Goal: Transaction & Acquisition: Purchase product/service

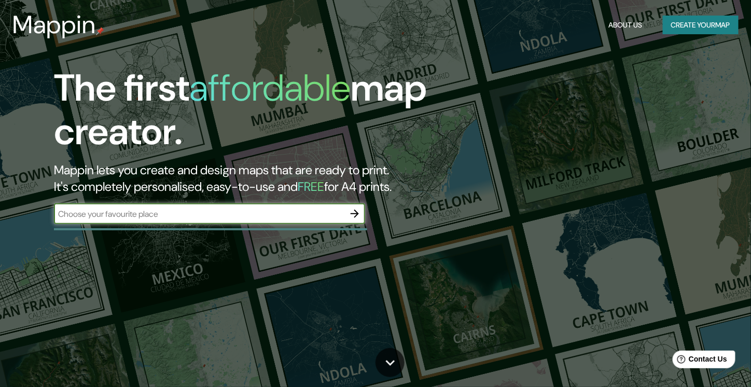
click at [303, 220] on input "text" at bounding box center [199, 214] width 290 height 12
type input "talca"
click at [356, 220] on icon "button" at bounding box center [354, 213] width 12 height 12
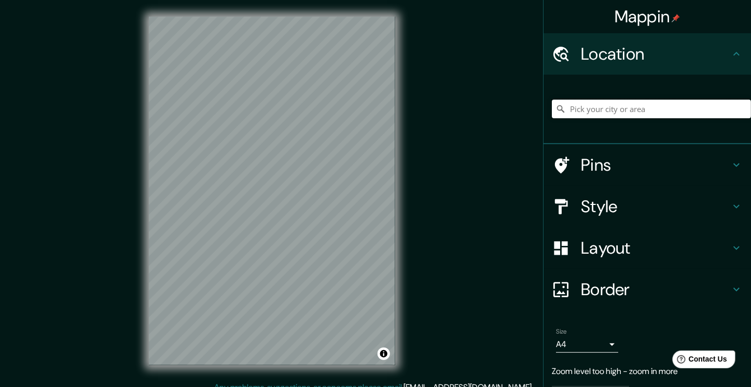
click at [608, 118] on input "Pick your city or area" at bounding box center [651, 109] width 199 height 19
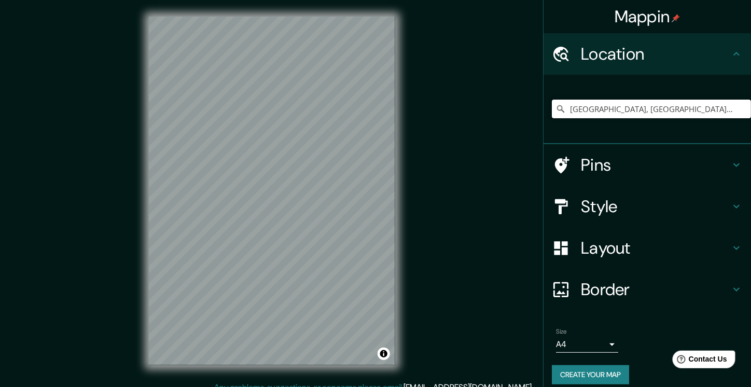
type input "[GEOGRAPHIC_DATA], [GEOGRAPHIC_DATA][PERSON_NAME], [GEOGRAPHIC_DATA]"
click at [711, 217] on h4 "Style" at bounding box center [655, 206] width 149 height 21
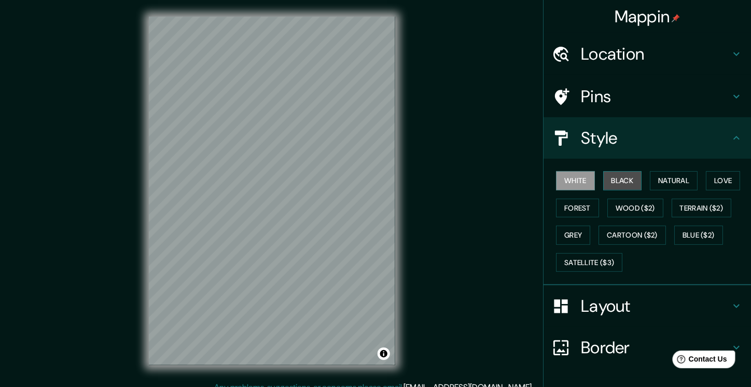
click at [635, 190] on button "Black" at bounding box center [622, 180] width 39 height 19
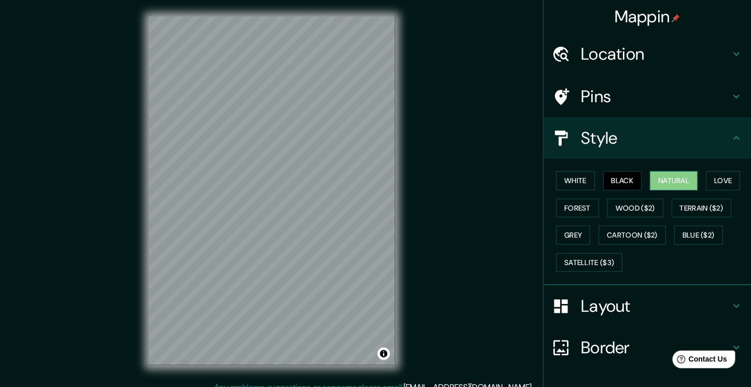
click at [667, 190] on button "Natural" at bounding box center [674, 180] width 48 height 19
click at [663, 218] on button "Wood ($2)" at bounding box center [635, 208] width 56 height 19
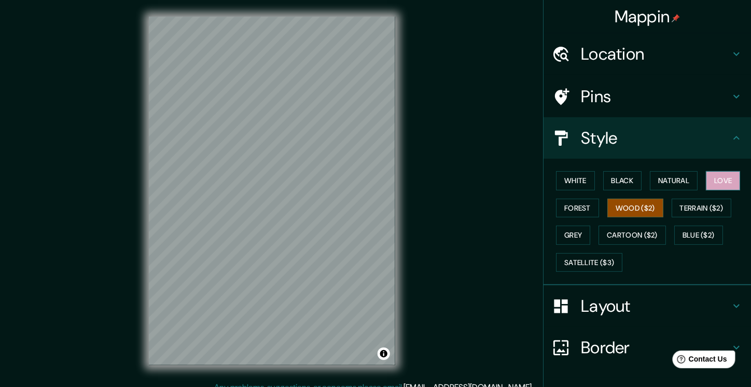
click at [706, 190] on button "Love" at bounding box center [723, 180] width 34 height 19
click at [599, 218] on button "Forest" at bounding box center [577, 208] width 43 height 19
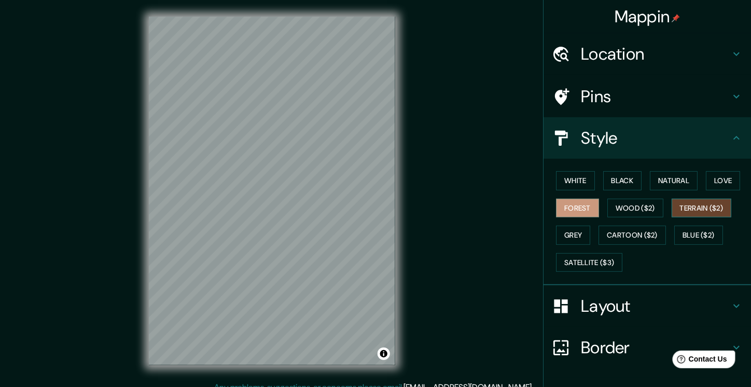
click at [672, 218] on button "Terrain ($2)" at bounding box center [702, 208] width 60 height 19
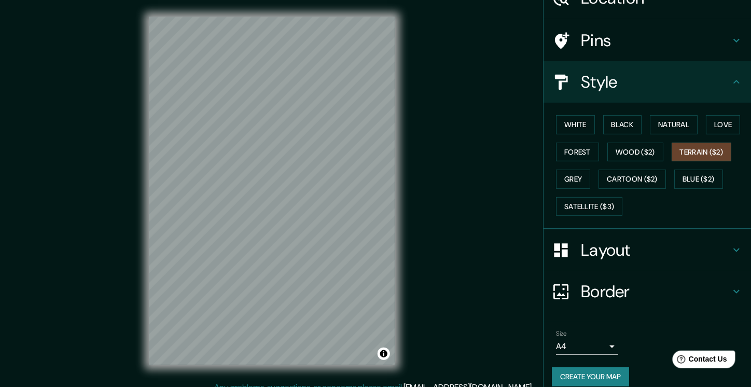
scroll to position [52, 0]
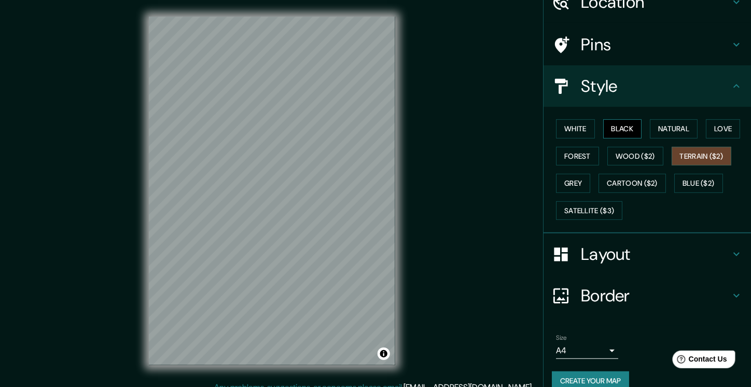
click at [637, 138] on button "Black" at bounding box center [622, 128] width 39 height 19
click at [686, 138] on button "Natural" at bounding box center [674, 128] width 48 height 19
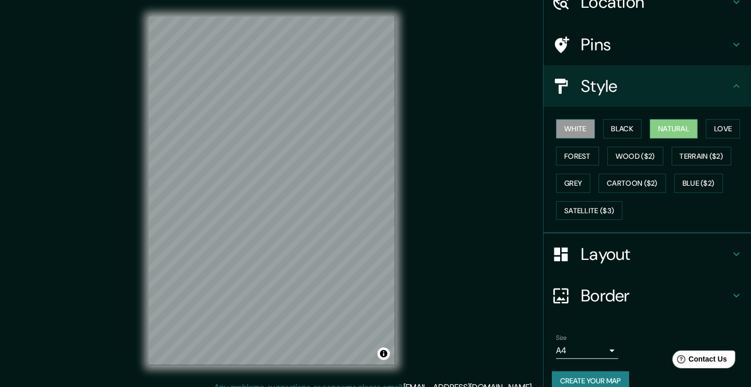
click at [581, 138] on button "White" at bounding box center [575, 128] width 39 height 19
click at [638, 138] on button "Black" at bounding box center [622, 128] width 39 height 19
click at [689, 138] on button "Natural" at bounding box center [674, 128] width 48 height 19
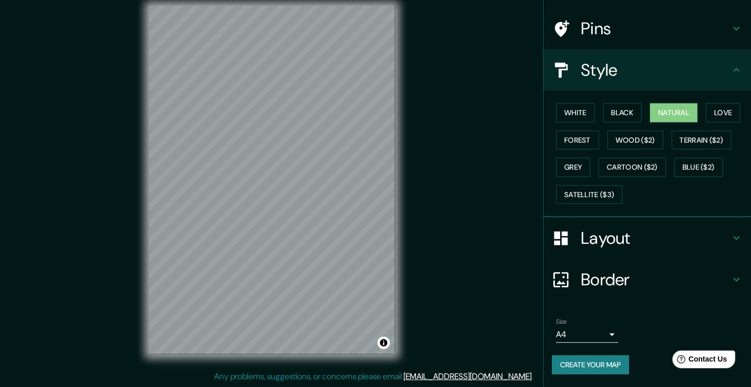
scroll to position [22, 0]
click at [678, 228] on h4 "Layout" at bounding box center [655, 238] width 149 height 21
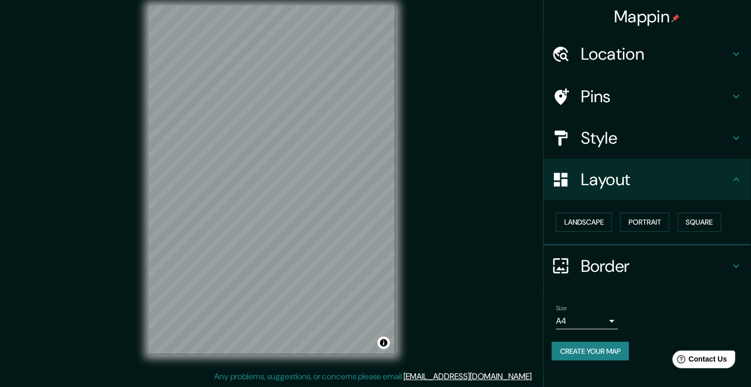
scroll to position [71, 0]
click at [599, 213] on button "Landscape" at bounding box center [584, 222] width 56 height 19
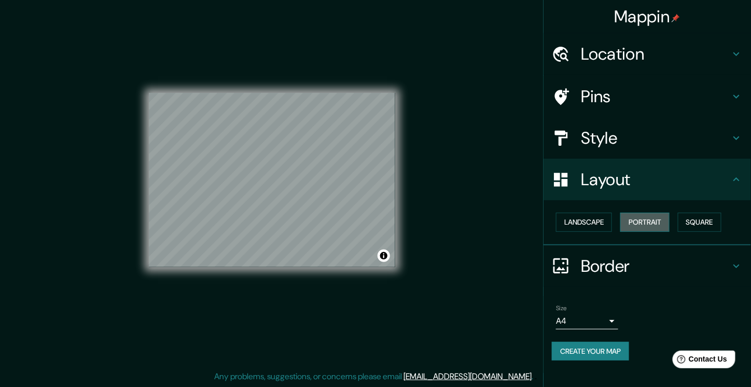
click at [664, 213] on button "Portrait" at bounding box center [644, 222] width 49 height 19
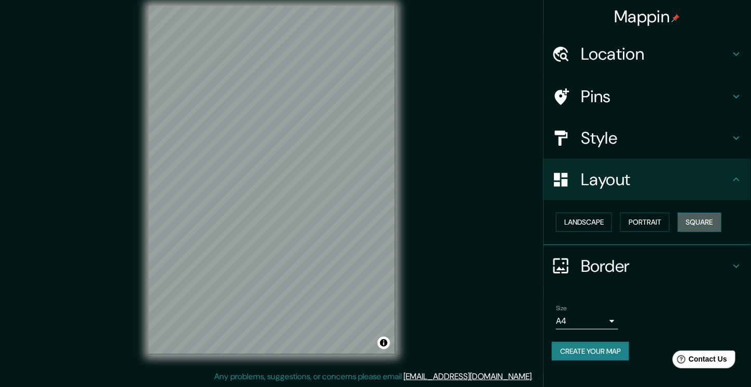
click at [678, 225] on button "Square" at bounding box center [700, 222] width 44 height 19
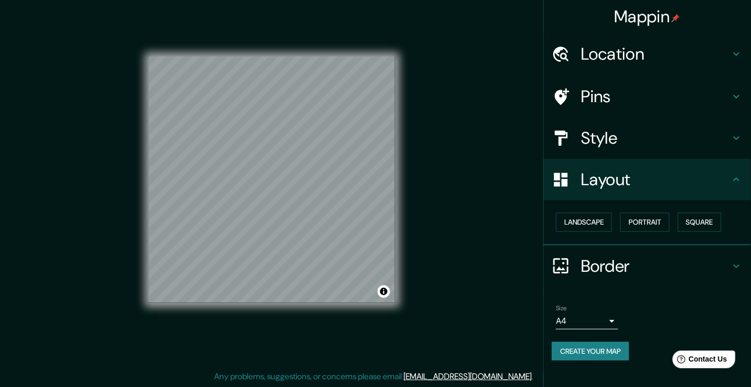
click at [636, 265] on h4 "Border" at bounding box center [655, 266] width 149 height 21
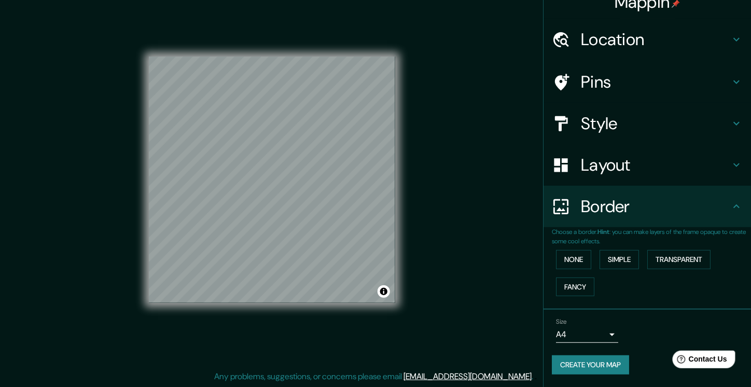
scroll to position [77, 0]
click at [584, 250] on button "None" at bounding box center [573, 259] width 35 height 19
click at [635, 250] on button "Simple" at bounding box center [618, 259] width 39 height 19
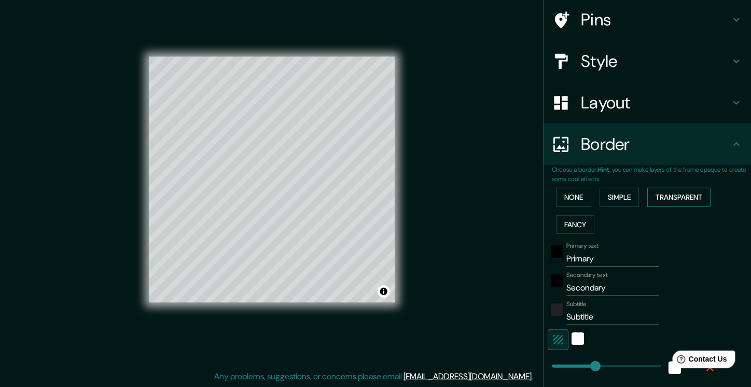
drag, startPoint x: 677, startPoint y: 243, endPoint x: 662, endPoint y: 251, distance: 16.9
click at [676, 207] on button "Transparent" at bounding box center [678, 197] width 63 height 19
click at [579, 207] on button "None" at bounding box center [573, 197] width 35 height 19
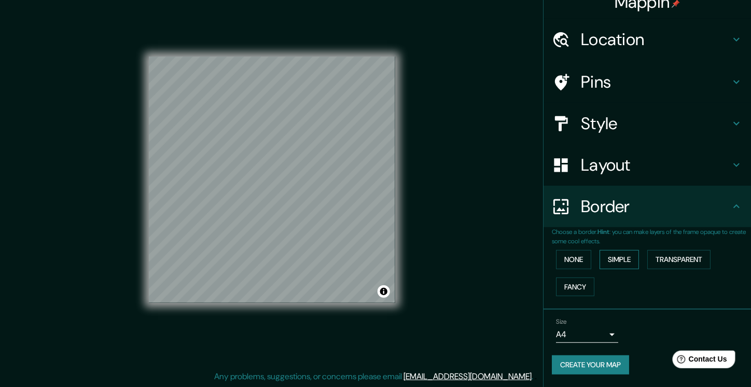
click at [624, 250] on button "Simple" at bounding box center [618, 259] width 39 height 19
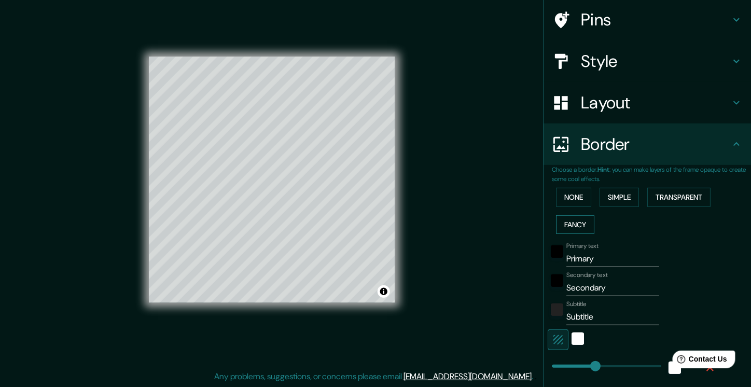
click at [575, 234] on button "Fancy" at bounding box center [575, 224] width 38 height 19
click at [583, 207] on button "None" at bounding box center [573, 197] width 35 height 19
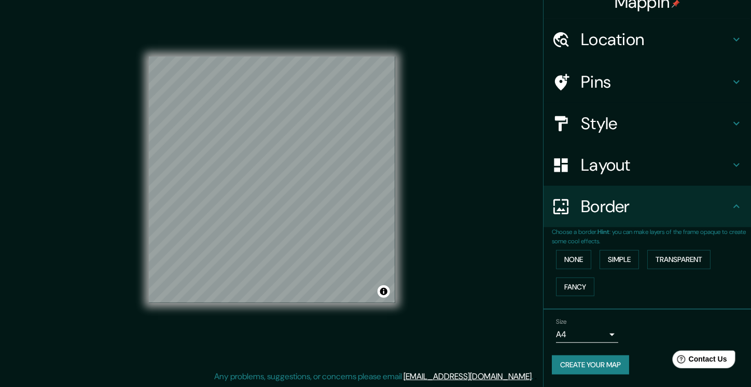
click at [594, 340] on div "Size A4 single" at bounding box center [647, 330] width 191 height 33
click at [598, 319] on div "Size A4 single" at bounding box center [587, 330] width 62 height 25
click at [597, 324] on body "Mappin Location [GEOGRAPHIC_DATA], [GEOGRAPHIC_DATA][PERSON_NAME], [GEOGRAPHIC_…" at bounding box center [375, 182] width 751 height 387
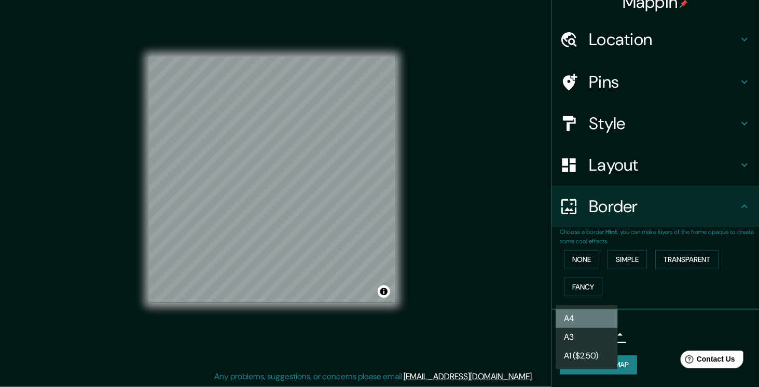
click at [603, 320] on li "A4" at bounding box center [586, 318] width 62 height 19
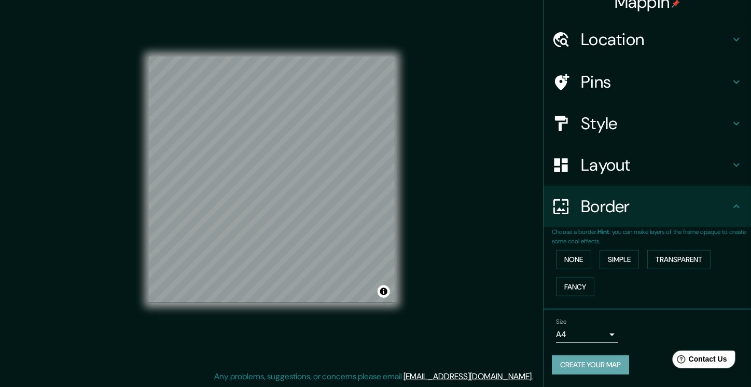
click at [629, 368] on button "Create your map" at bounding box center [590, 364] width 77 height 19
click at [581, 365] on button "Create your map" at bounding box center [590, 364] width 77 height 19
click at [631, 113] on h4 "Style" at bounding box center [655, 123] width 149 height 21
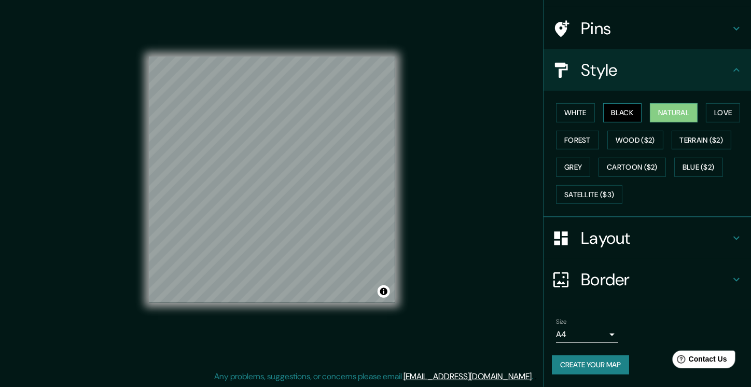
click at [619, 122] on button "Black" at bounding box center [622, 112] width 39 height 19
click at [620, 122] on button "Black" at bounding box center [622, 112] width 39 height 19
click at [575, 122] on button "White" at bounding box center [575, 112] width 39 height 19
click at [618, 122] on button "Black" at bounding box center [622, 112] width 39 height 19
click at [661, 122] on button "Natural" at bounding box center [674, 112] width 48 height 19
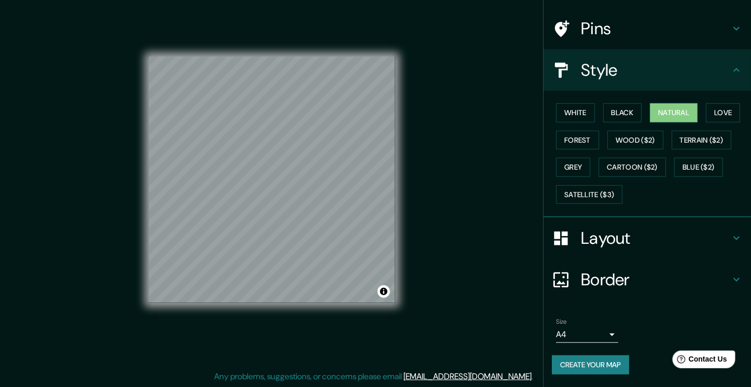
scroll to position [161, 0]
click at [590, 368] on button "Create your map" at bounding box center [590, 364] width 77 height 19
